Goal: Task Accomplishment & Management: Manage account settings

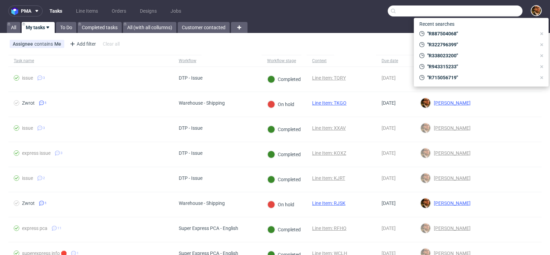
click at [484, 11] on input "text" at bounding box center [455, 10] width 135 height 11
paste input "R558339889"
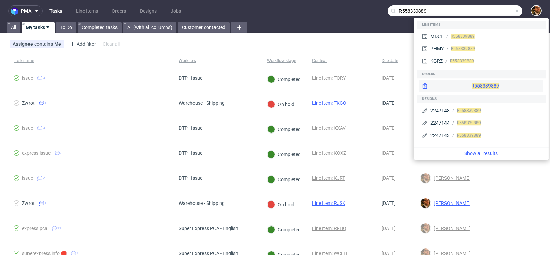
type input "R558339889"
click at [478, 88] on div "R558339889" at bounding box center [481, 86] width 124 height 12
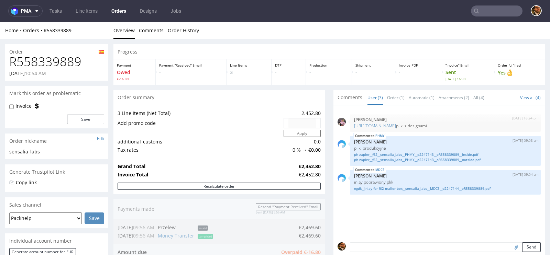
click at [484, 11] on input "text" at bounding box center [497, 10] width 52 height 11
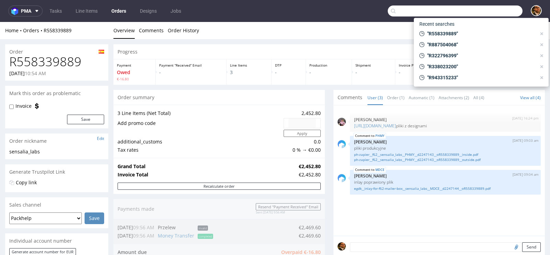
paste input "R261539382"
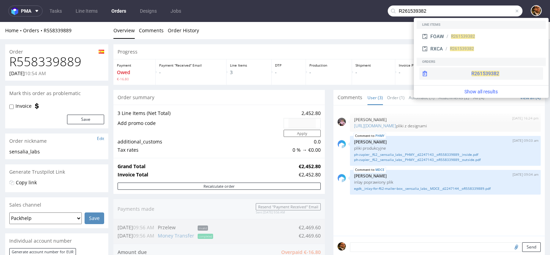
type input "R261539382"
click at [468, 69] on div "R261539382" at bounding box center [481, 73] width 124 height 12
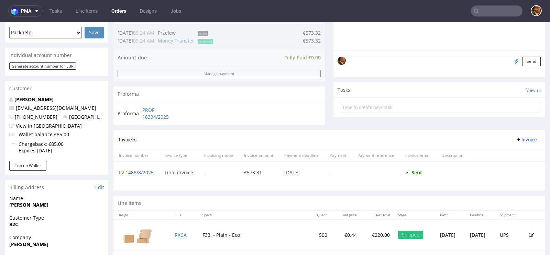
scroll to position [225, 0]
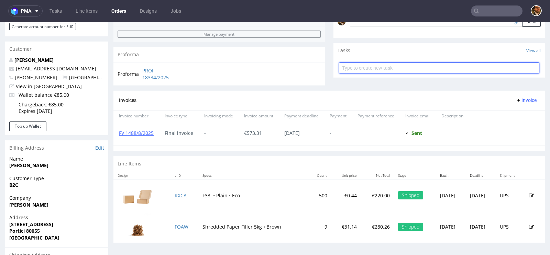
click at [350, 69] on input "text" at bounding box center [439, 68] width 200 height 11
type input "Refund"
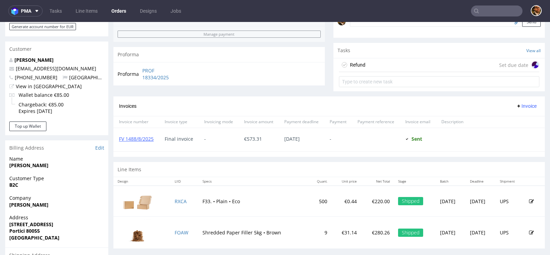
scroll to position [208, 0]
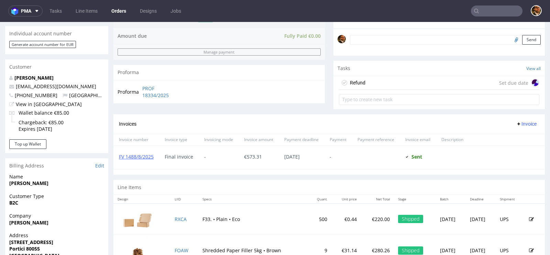
click at [436, 84] on div "Refund Set due date" at bounding box center [439, 83] width 200 height 14
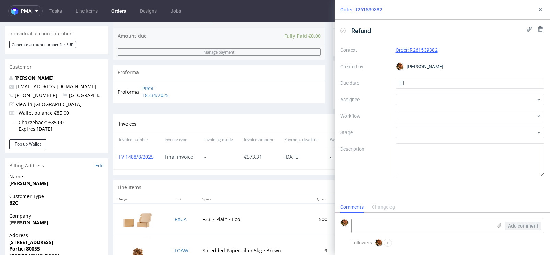
scroll to position [5, 0]
click at [461, 82] on input "text" at bounding box center [470, 83] width 149 height 11
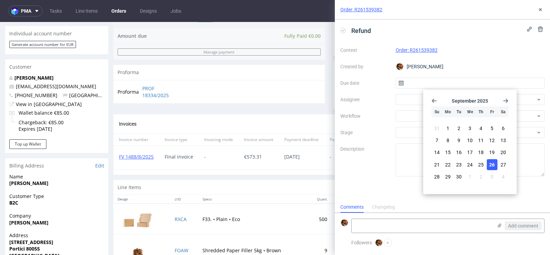
click at [492, 162] on span "26" at bounding box center [491, 164] width 5 height 7
type input "[DATE]"
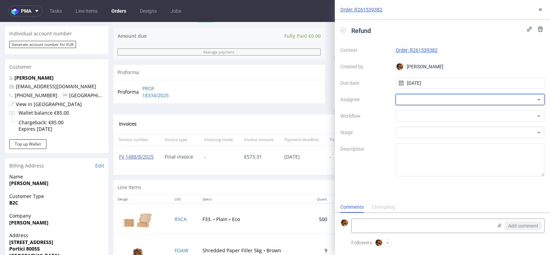
click at [429, 98] on div at bounding box center [470, 99] width 149 height 11
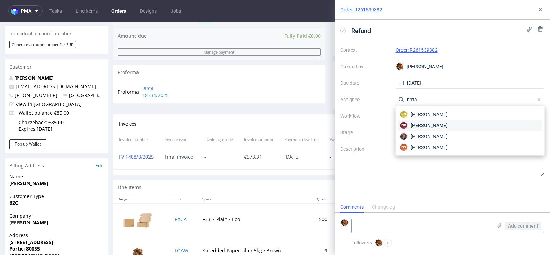
type input "nata"
click at [444, 122] on span "[PERSON_NAME]" at bounding box center [429, 125] width 37 height 7
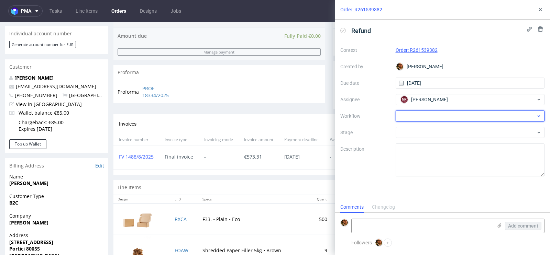
click at [439, 115] on div at bounding box center [470, 116] width 149 height 11
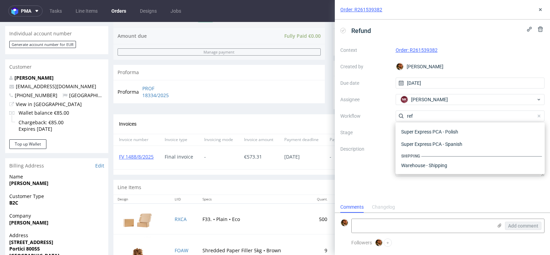
scroll to position [37, 0]
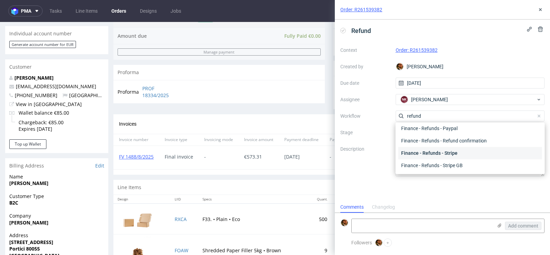
type input "refund"
click at [459, 153] on div "Finance - Refunds - Stripe" at bounding box center [470, 153] width 144 height 12
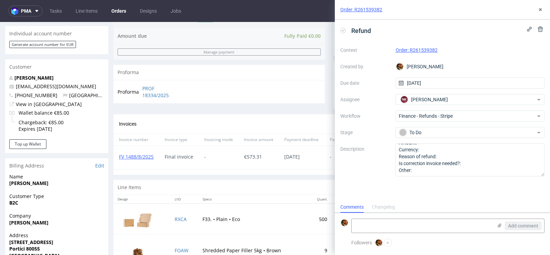
scroll to position [0, 0]
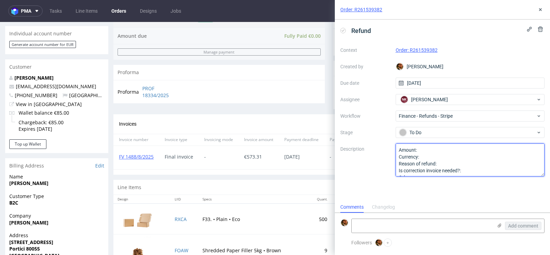
click at [445, 151] on textarea "Amount: Currency: Reason of refund: Is correction invoice needed?: Other:" at bounding box center [470, 160] width 149 height 33
paste textarea "R261539382"
click at [442, 163] on textarea "Amount: R26153938 Currency: Reason of refund: Is correction invoice needed?: Ot…" at bounding box center [470, 160] width 149 height 33
drag, startPoint x: 466, startPoint y: 164, endPoint x: 446, endPoint y: 163, distance: 19.6
click at [446, 163] on textarea "Amount: R26153938 Currency: Reason of refund: Is correction invoice needed?: Ot…" at bounding box center [470, 160] width 149 height 33
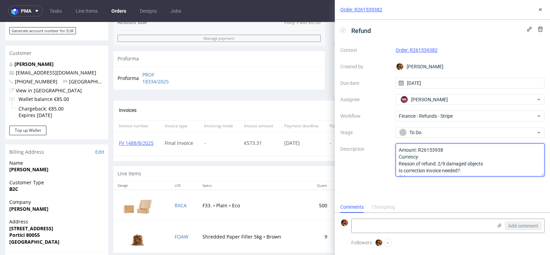
scroll to position [226, 0]
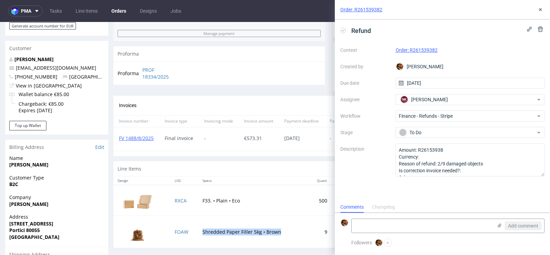
drag, startPoint x: 274, startPoint y: 231, endPoint x: 197, endPoint y: 231, distance: 76.6
click at [198, 231] on td "Shredded Paper Filler 5kg • Brown" at bounding box center [253, 232] width 110 height 32
drag, startPoint x: 197, startPoint y: 231, endPoint x: 243, endPoint y: 231, distance: 46.1
click at [243, 231] on td "Shredded Paper Filler 5kg • Brown" at bounding box center [253, 232] width 110 height 32
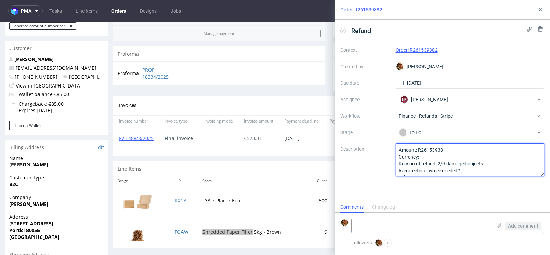
drag, startPoint x: 446, startPoint y: 164, endPoint x: 482, endPoint y: 163, distance: 35.8
click at [482, 163] on textarea "Amount: R26153938 Currency: Reason of refund: 2/9 damaged objects Is correction…" at bounding box center [470, 160] width 149 height 33
drag, startPoint x: 486, startPoint y: 162, endPoint x: 468, endPoint y: 163, distance: 17.9
click at [468, 163] on textarea "Amount: R26153938 Currency: Reason of refund: 2/9 damaged objects Is correction…" at bounding box center [470, 160] width 149 height 33
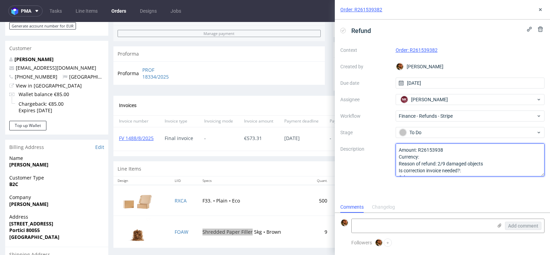
paste textarea "Shredded Paper Filler"
click at [465, 163] on textarea "Amount: R26153938 Currency: Reason of refund: 2/9 damaged objects Is correction…" at bounding box center [470, 160] width 149 height 33
click at [470, 162] on textarea "Amount: R26153938 Currency: Reason of refund: 2/9 damaged objects Is correction…" at bounding box center [470, 160] width 149 height 33
click at [426, 147] on textarea "Amount: R26153938 Currency: Reason of refund: 2/9 damaged objects Is correction…" at bounding box center [470, 160] width 149 height 33
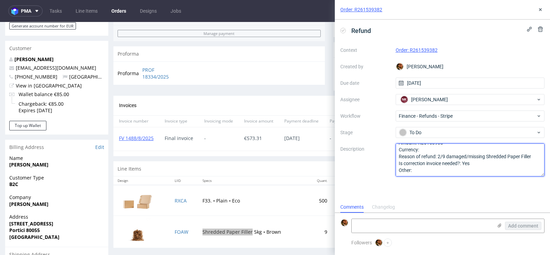
scroll to position [0, 0]
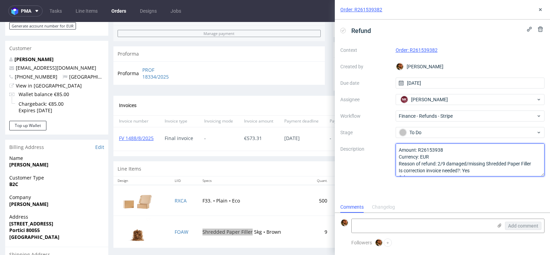
drag, startPoint x: 419, startPoint y: 150, endPoint x: 452, endPoint y: 153, distance: 33.1
click at [452, 153] on textarea "Amount: R26153938 Currency: Reason of refund: 2/9 damaged objects Is correction…" at bounding box center [470, 160] width 149 height 33
paste textarea "Shredded Paper Filler"
drag, startPoint x: 420, startPoint y: 156, endPoint x: 437, endPoint y: 156, distance: 17.9
click at [437, 156] on textarea "Amount: Shredded Paper Filler Currency: EUR Reason of refund: 2/9 damaged/missi…" at bounding box center [470, 160] width 149 height 33
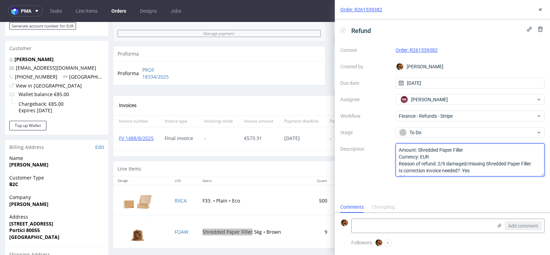
paste textarea "62,28"
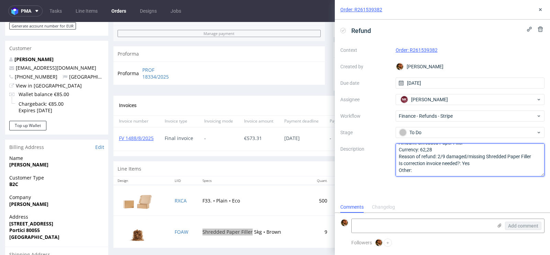
type textarea "Amount: Shredded Paper Filler Currency: 62,28 Reason of refund: 2/9 damaged/mis…"
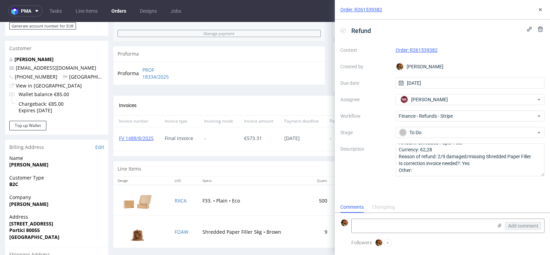
click at [299, 100] on div "Invoices Invoice" at bounding box center [328, 106] width 431 height 20
click at [542, 10] on icon at bounding box center [540, 9] width 5 height 5
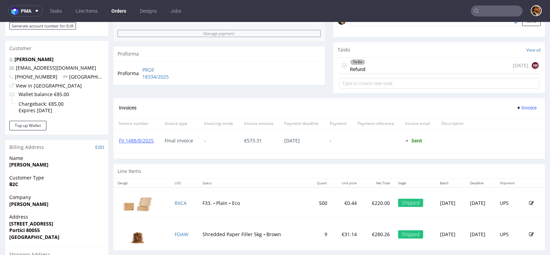
scroll to position [178, 0]
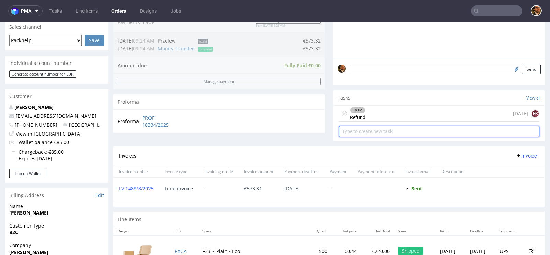
click at [379, 130] on input "text" at bounding box center [439, 131] width 200 height 11
type input "Invoice Correction"
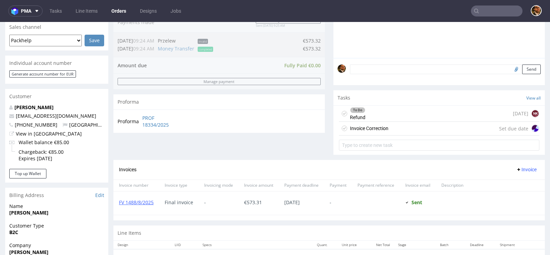
click at [392, 130] on div "Invoice Correction Set due date" at bounding box center [439, 129] width 200 height 14
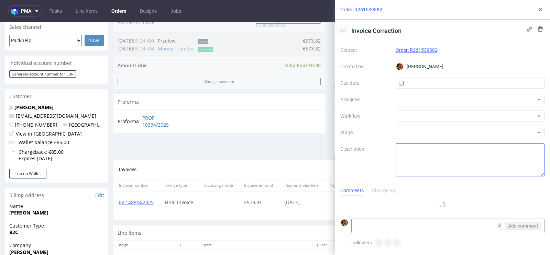
scroll to position [5, 0]
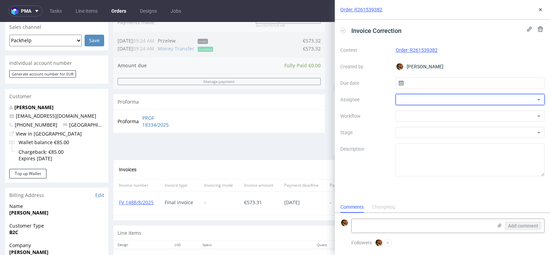
click at [452, 100] on div at bounding box center [470, 99] width 149 height 11
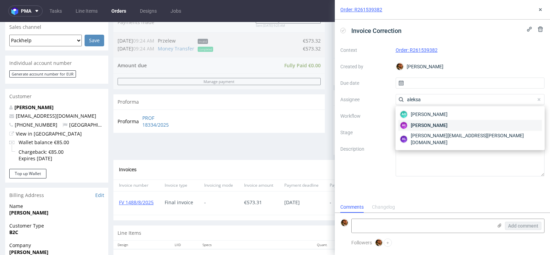
type input "aleksa"
click at [446, 125] on span "[PERSON_NAME]" at bounding box center [429, 125] width 37 height 7
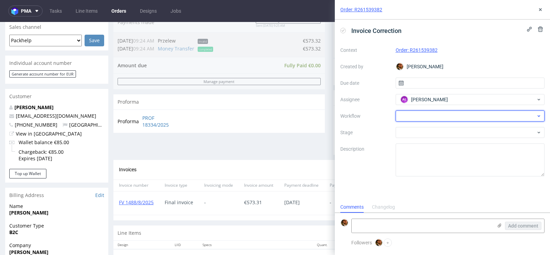
click at [424, 115] on div at bounding box center [470, 116] width 149 height 11
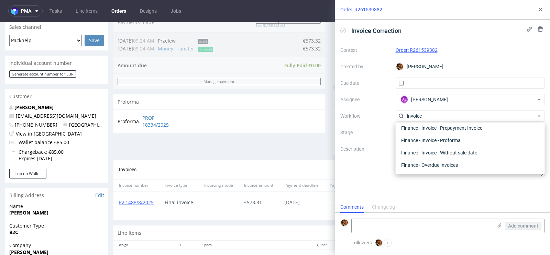
scroll to position [49, 0]
type input "i"
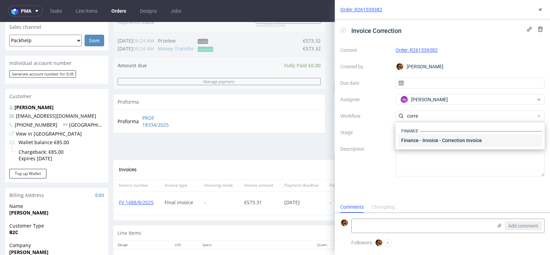
type input "corre"
click at [433, 145] on div "Finance - Invoice - Correction Invoice" at bounding box center [470, 140] width 144 height 12
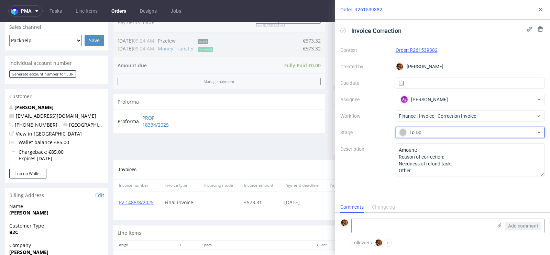
click at [440, 132] on div "To Do" at bounding box center [467, 133] width 137 height 8
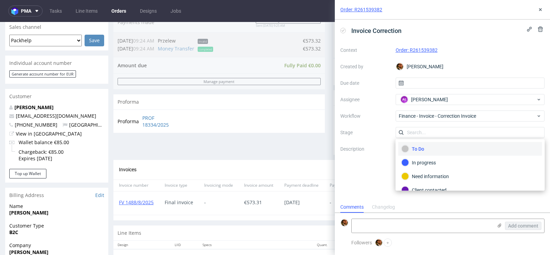
click at [424, 150] on div "To Do" at bounding box center [469, 149] width 137 height 8
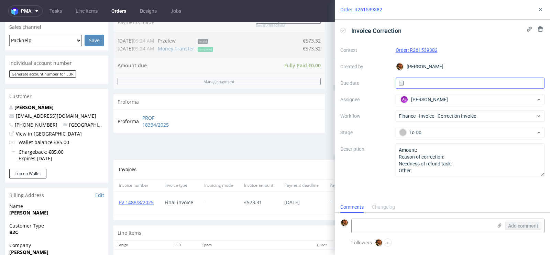
click at [417, 85] on input "text" at bounding box center [470, 83] width 149 height 11
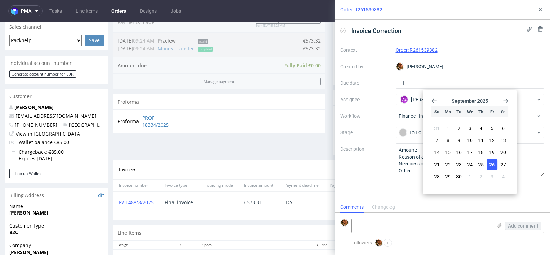
click at [494, 163] on span "26" at bounding box center [491, 164] width 5 height 7
type input "[DATE]"
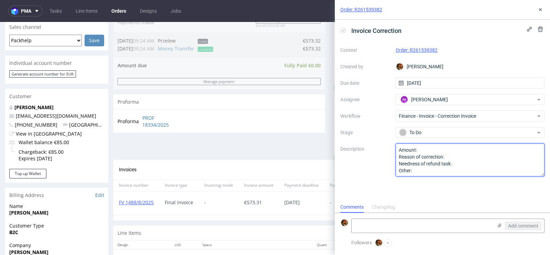
click at [440, 149] on textarea "Amount: Reason of correction: Needness of refund task: Other:" at bounding box center [470, 160] width 149 height 33
paste textarea "62,28"
click at [450, 157] on textarea "Amount: Reason of correction: Needness of refund task: Other:" at bounding box center [470, 160] width 149 height 33
type textarea "Amount: 62,28 Reason of correction: Needness of refund task: Other:"
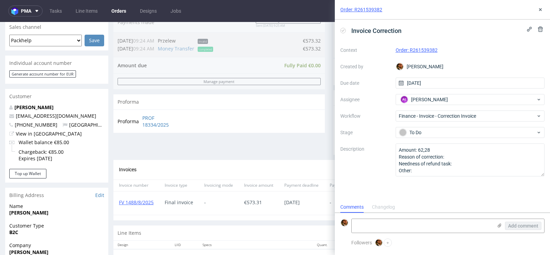
click at [329, 135] on div "Order: R261539382 Invoice Correction Context Order: R261539382 Created by Matte…" at bounding box center [437, 127] width 223 height 255
click at [541, 12] on icon at bounding box center [540, 9] width 5 height 5
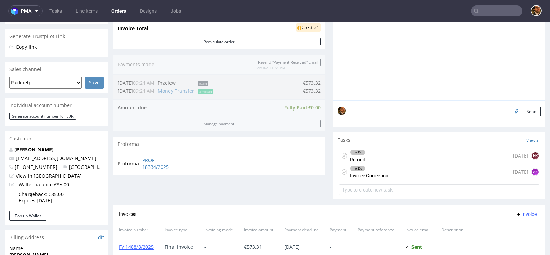
scroll to position [143, 0]
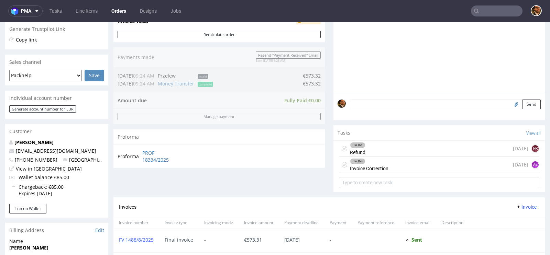
click at [397, 152] on div "To Do Refund today NK" at bounding box center [439, 149] width 200 height 16
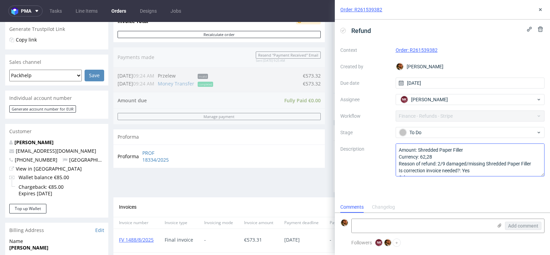
scroll to position [7, 0]
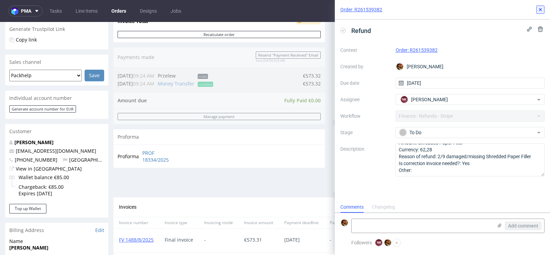
click at [542, 11] on icon at bounding box center [540, 9] width 5 height 5
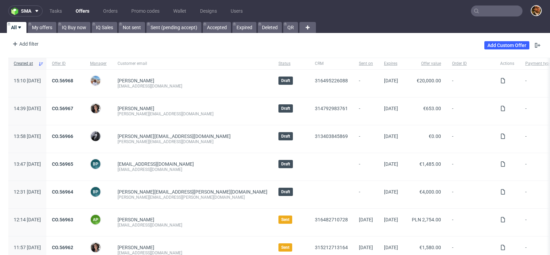
click at [226, 43] on div "Add filter Hide filters Clear all Add Custom Offer" at bounding box center [275, 45] width 550 height 19
click at [141, 12] on link "Promo codes" at bounding box center [145, 10] width 36 height 11
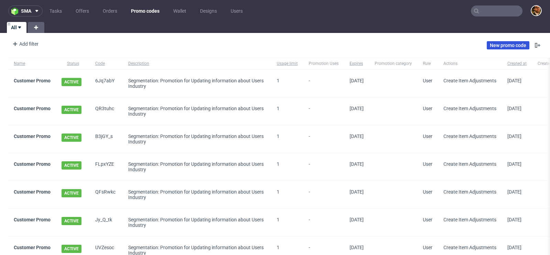
click at [497, 45] on link "New promo code" at bounding box center [508, 45] width 43 height 8
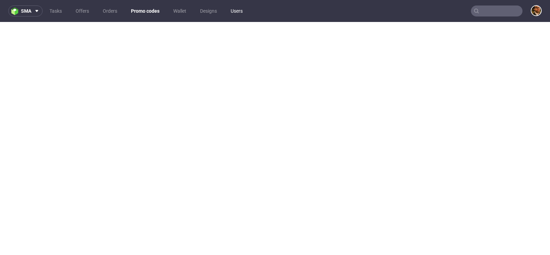
scroll to position [2, 0]
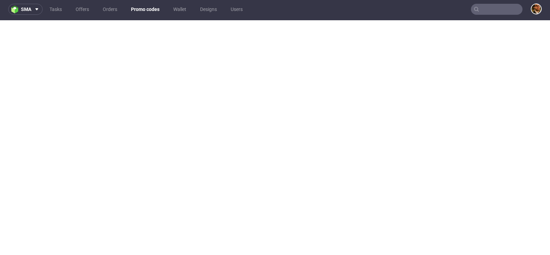
click at [148, 9] on link "Promo codes" at bounding box center [145, 9] width 37 height 11
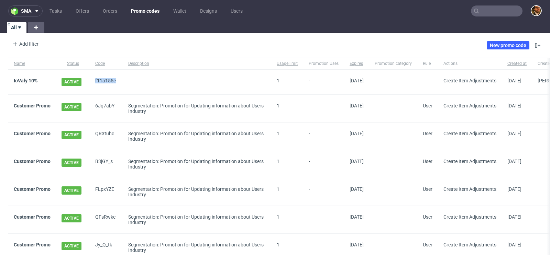
drag, startPoint x: 94, startPoint y: 80, endPoint x: 117, endPoint y: 80, distance: 22.7
click at [117, 80] on div "f11a155c" at bounding box center [106, 82] width 33 height 25
copy span "f11a155c"
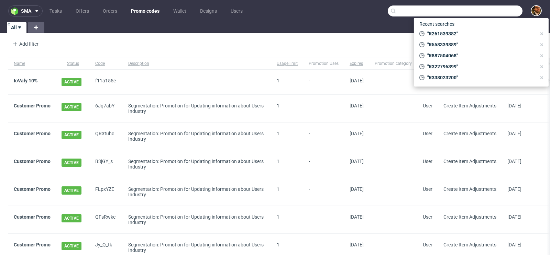
paste input "f11a155c"
click at [486, 11] on input "text" at bounding box center [455, 10] width 135 height 11
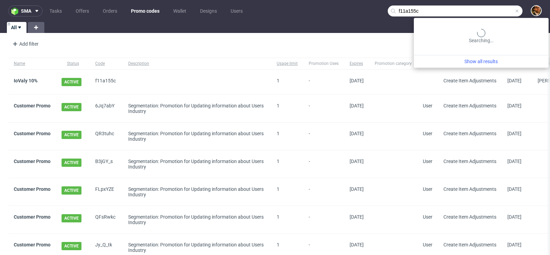
type input "f11a155c"
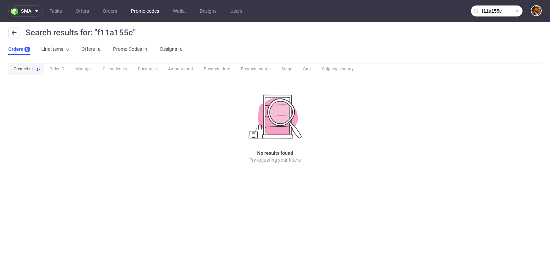
click at [140, 11] on link "Promo codes" at bounding box center [145, 10] width 36 height 11
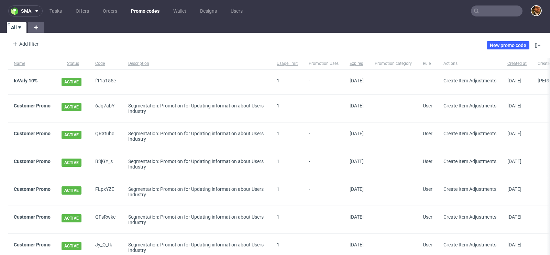
click at [492, 15] on input "text" at bounding box center [497, 10] width 52 height 11
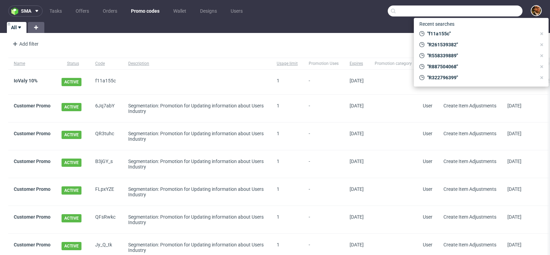
paste input "f11a155c"
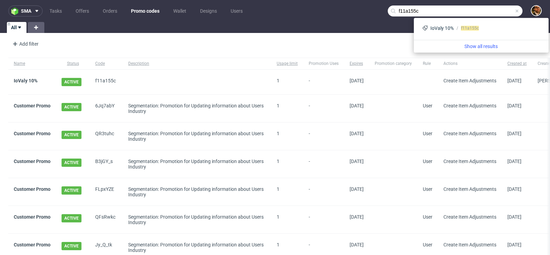
type input "f11a155c"
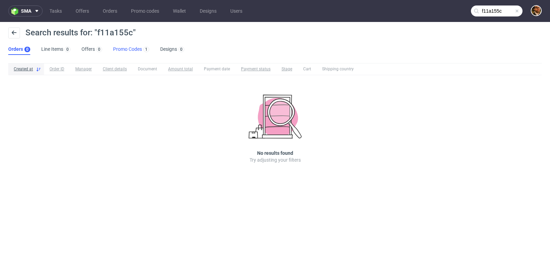
click at [125, 49] on link "Promo Codes 1" at bounding box center [131, 49] width 36 height 11
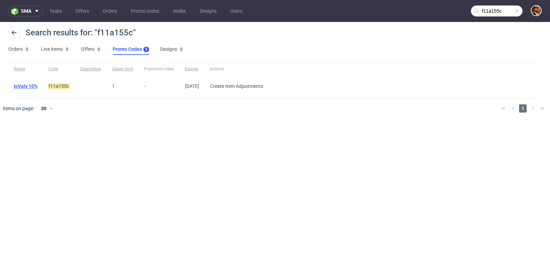
click at [28, 86] on link "IoValy 10%" at bounding box center [26, 86] width 24 height 5
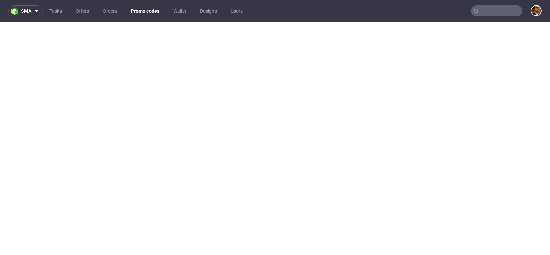
click at [157, 13] on link "Promo codes" at bounding box center [145, 10] width 37 height 11
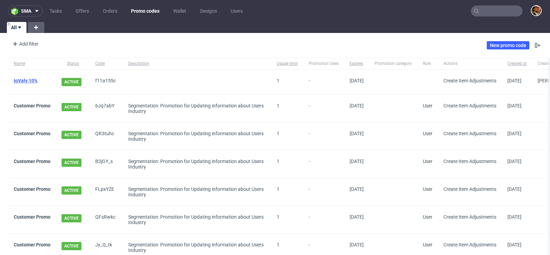
click at [28, 80] on link "IoValy 10%" at bounding box center [26, 80] width 24 height 5
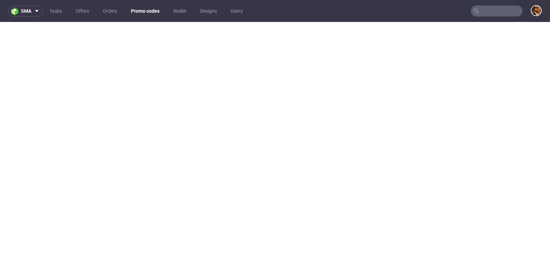
click at [137, 13] on link "Promo codes" at bounding box center [145, 10] width 37 height 11
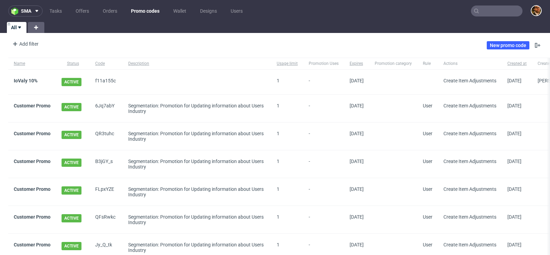
click at [491, 11] on input "text" at bounding box center [497, 10] width 52 height 11
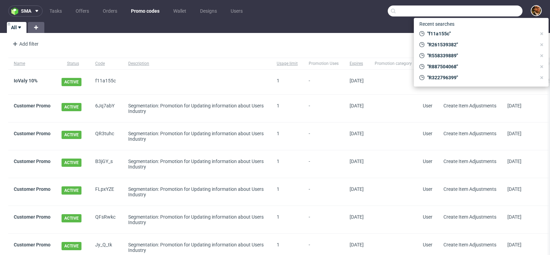
paste input "IoValy 10%"
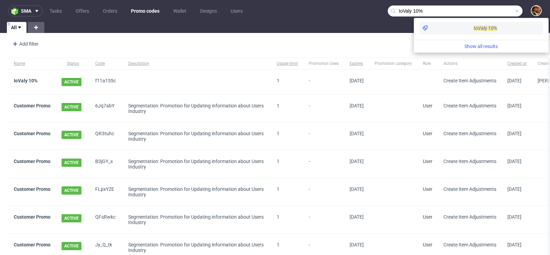
type input "IoValy 10%"
click at [470, 29] on div "IoValy 10%" at bounding box center [481, 28] width 124 height 12
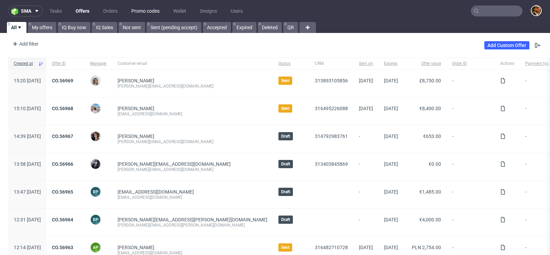
click at [150, 11] on link "Promo codes" at bounding box center [145, 10] width 36 height 11
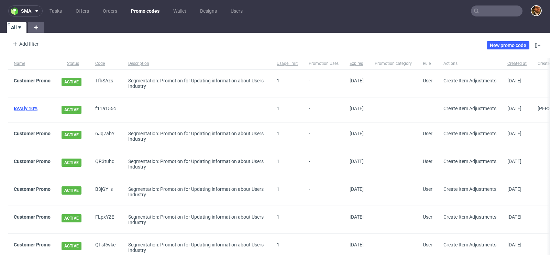
click at [23, 109] on link "IoValy 10%" at bounding box center [26, 108] width 24 height 5
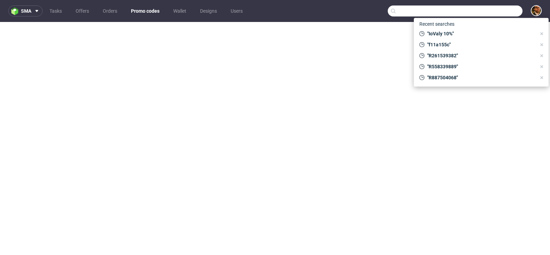
click at [488, 14] on input "text" at bounding box center [455, 10] width 135 height 11
paste input "R558339889"
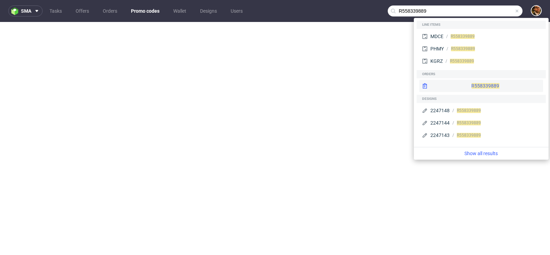
type input "R558339889"
click at [470, 83] on div "R558339889" at bounding box center [481, 86] width 124 height 12
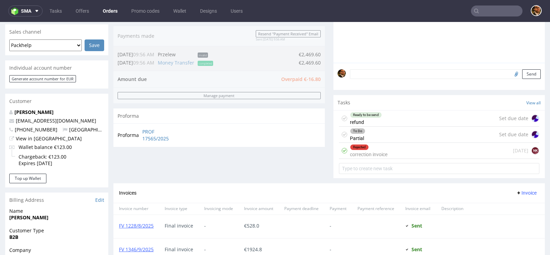
scroll to position [190, 0]
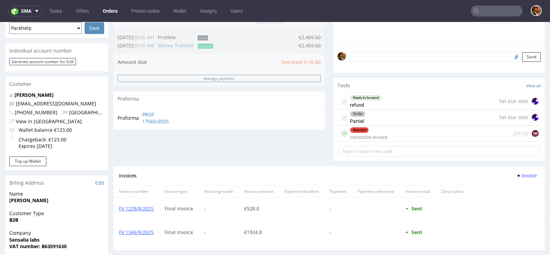
click at [401, 127] on div "Rejected correction invoice [DATE] NK" at bounding box center [439, 134] width 200 height 16
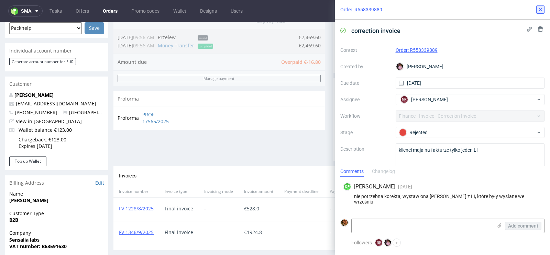
click at [541, 12] on icon at bounding box center [540, 9] width 5 height 5
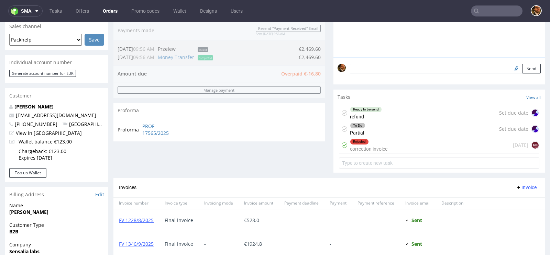
scroll to position [178, 0]
click at [403, 132] on div "To Do Partial Set due date" at bounding box center [439, 130] width 200 height 16
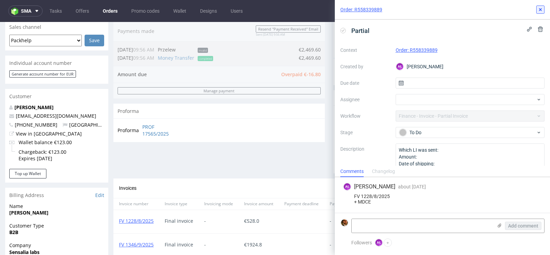
click at [540, 7] on icon at bounding box center [540, 9] width 5 height 5
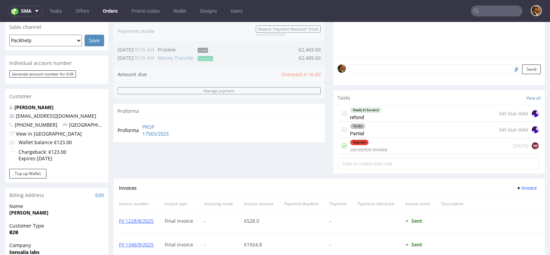
click at [398, 143] on div "Rejected correction invoice [DATE] NK" at bounding box center [439, 146] width 200 height 16
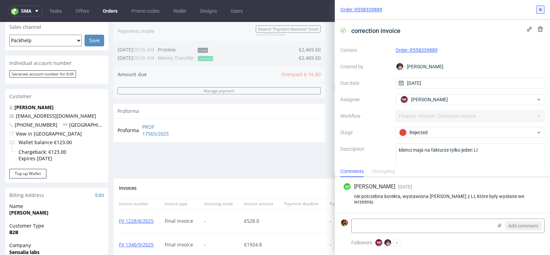
click at [539, 10] on icon at bounding box center [540, 9] width 5 height 5
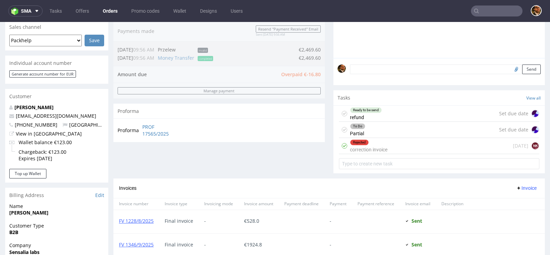
click at [398, 129] on div "To Do Partial Set due date" at bounding box center [439, 130] width 200 height 16
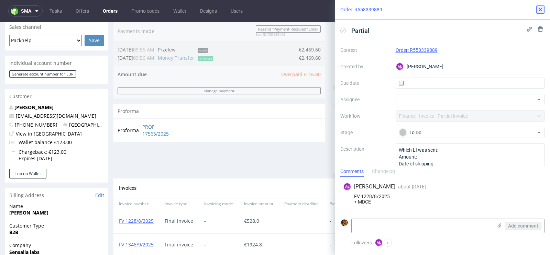
click at [538, 7] on icon at bounding box center [540, 9] width 5 height 5
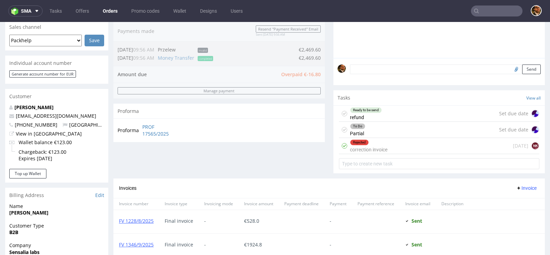
click at [416, 148] on div "Rejected correction invoice [DATE] NK" at bounding box center [439, 146] width 200 height 16
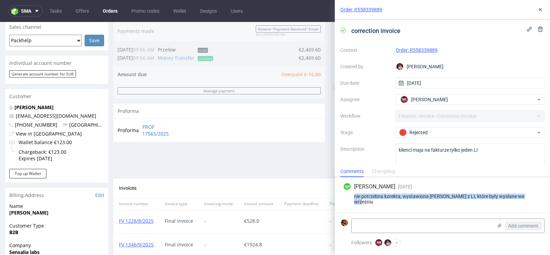
drag, startPoint x: 524, startPoint y: 202, endPoint x: 353, endPoint y: 202, distance: 170.8
click at [353, 202] on div "nie potrzebna korekta, wystawiona [PERSON_NAME] z LI, które były wysłane we wrz…" at bounding box center [442, 199] width 199 height 11
copy div "nie potrzebna korekta, wystawiona [PERSON_NAME] z LI, które były wysłane we wrz…"
